Goal: Navigation & Orientation: Find specific page/section

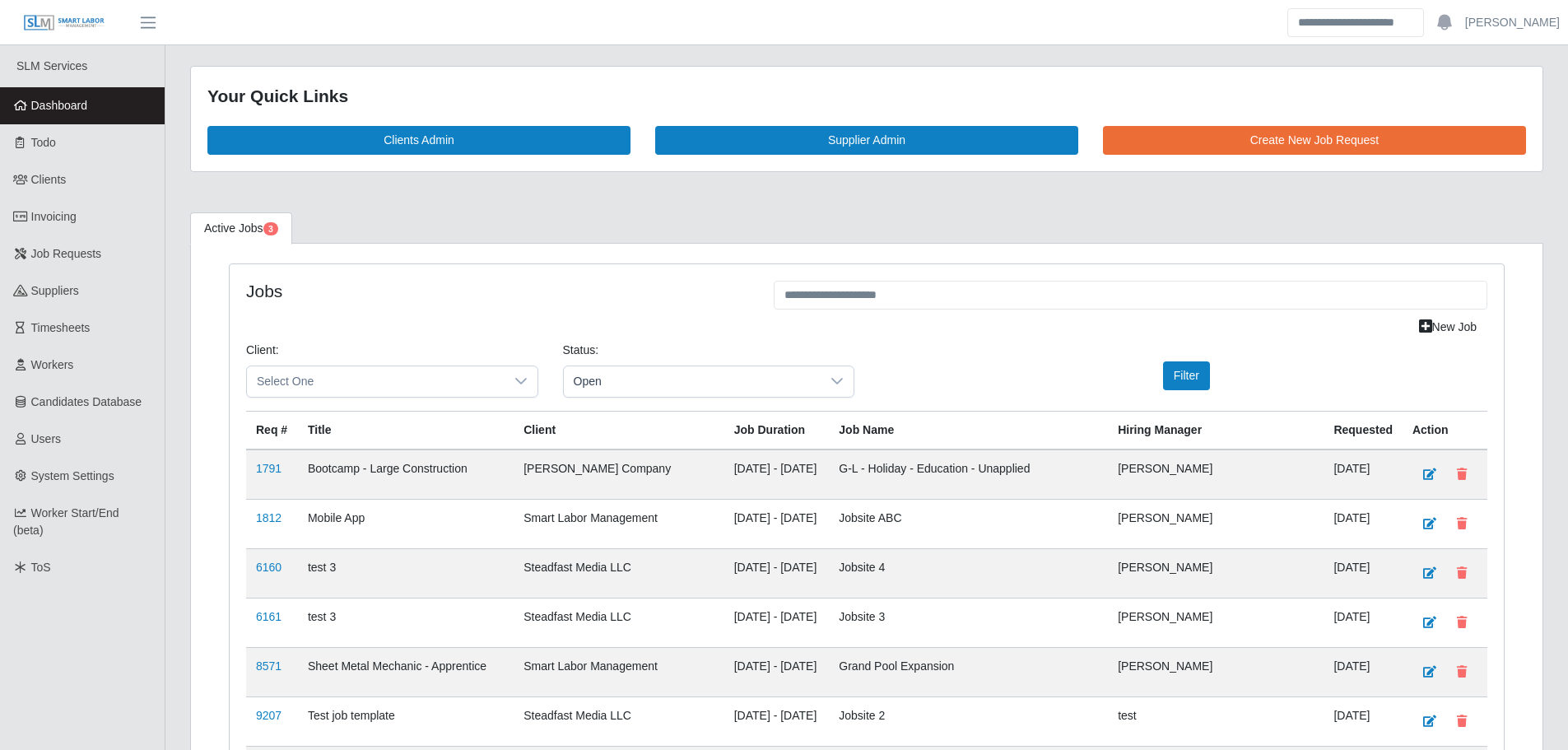
click at [74, 117] on link "Dashboard" at bounding box center [82, 105] width 164 height 37
click at [64, 108] on span "Dashboard" at bounding box center [59, 105] width 57 height 13
click at [50, 99] on span "Dashboard" at bounding box center [59, 105] width 57 height 13
click at [72, 102] on span "Dashboard" at bounding box center [59, 105] width 57 height 13
